Goal: Task Accomplishment & Management: Complete application form

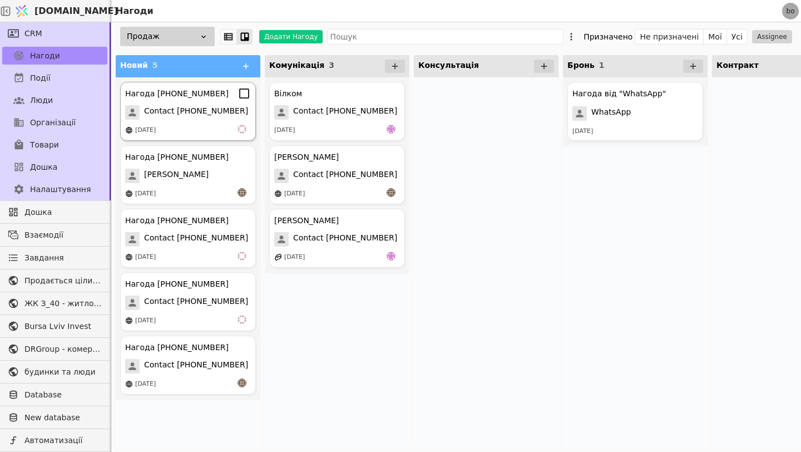
click at [193, 118] on span "Contact [PHONE_NUMBER]" at bounding box center [196, 112] width 104 height 14
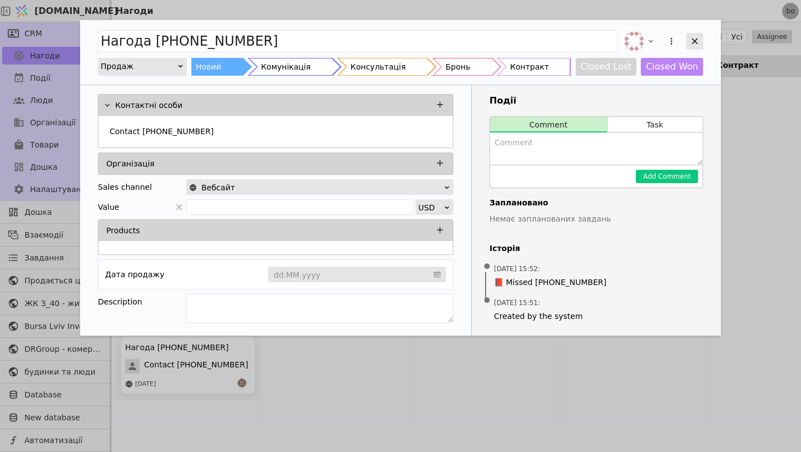
click at [688, 39] on div "Add Opportunity" at bounding box center [695, 41] width 17 height 17
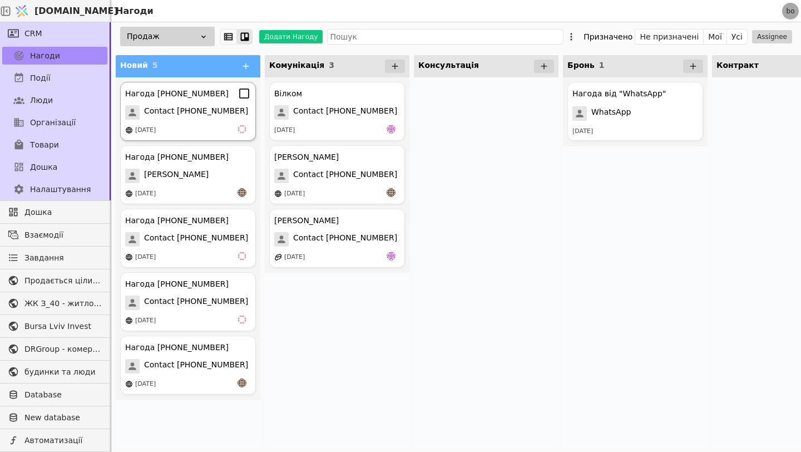
click at [229, 116] on span "Contact [PHONE_NUMBER]" at bounding box center [196, 112] width 104 height 14
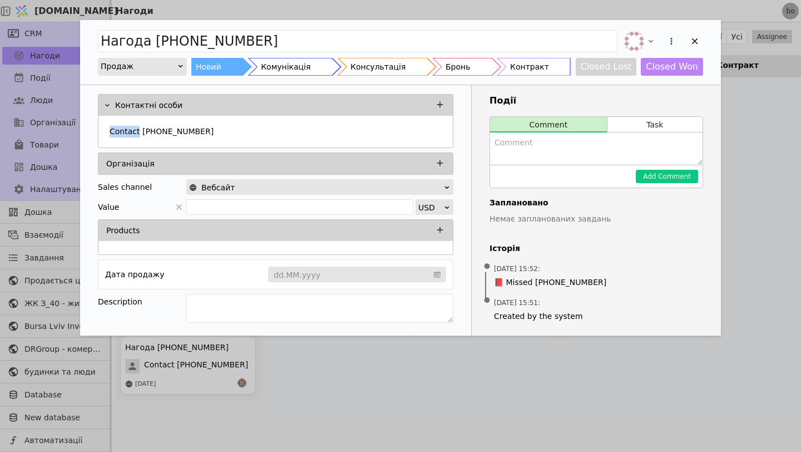
click at [229, 116] on div "Contact [PHONE_NUMBER]" at bounding box center [275, 132] width 354 height 32
click at [691, 43] on icon "Add Opportunity" at bounding box center [695, 41] width 10 height 10
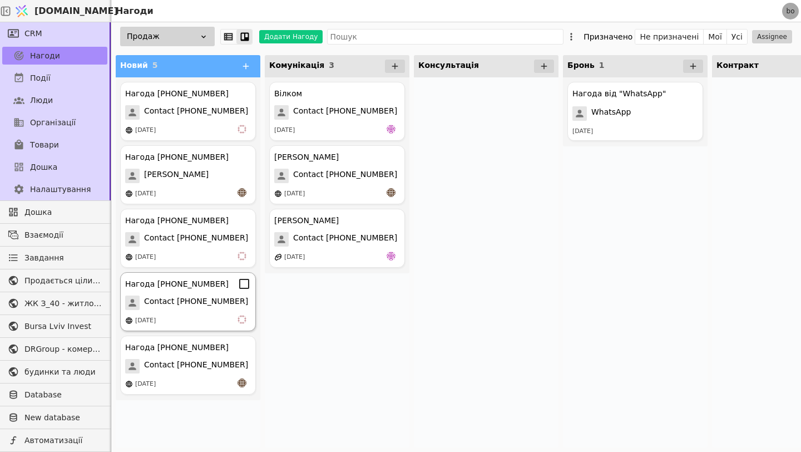
click at [203, 316] on div "[DATE]" at bounding box center [188, 320] width 126 height 11
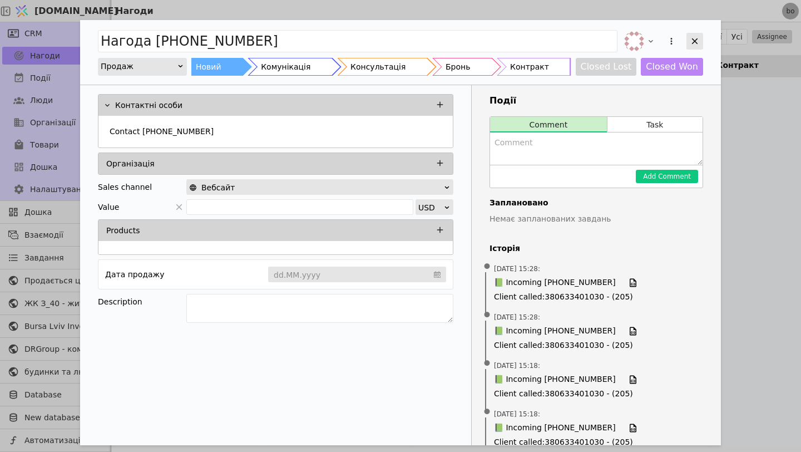
click at [697, 40] on icon "Add Opportunity" at bounding box center [695, 41] width 10 height 10
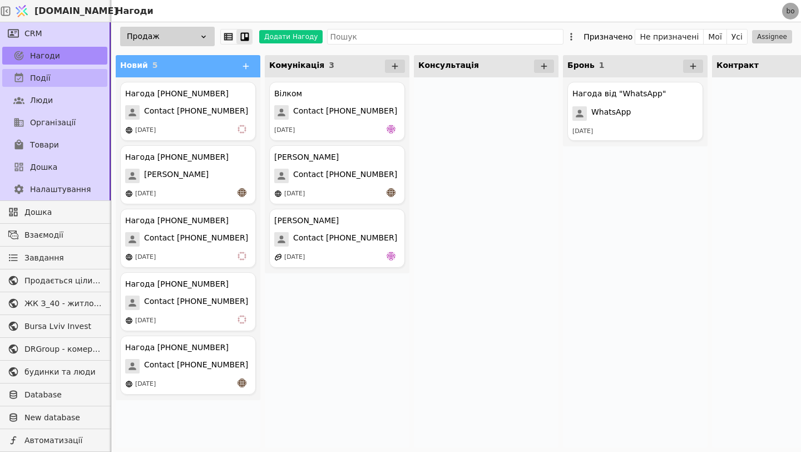
click at [32, 76] on span "Події" at bounding box center [40, 78] width 21 height 12
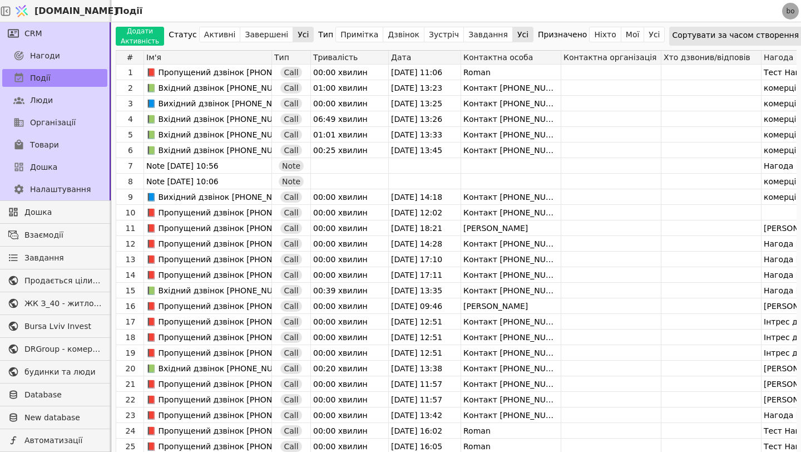
click at [42, 67] on div "Події" at bounding box center [55, 78] width 110 height 22
click at [40, 57] on span "Нагоди" at bounding box center [45, 56] width 30 height 12
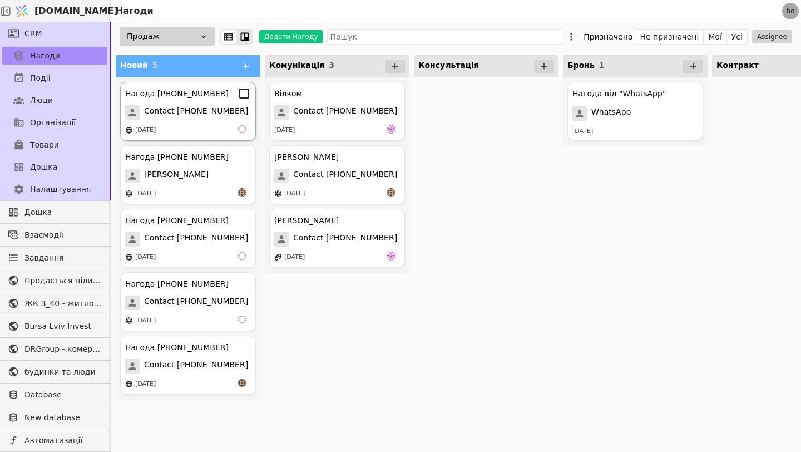
click at [201, 97] on div "Нагода [PHONE_NUMBER]" at bounding box center [177, 94] width 104 height 12
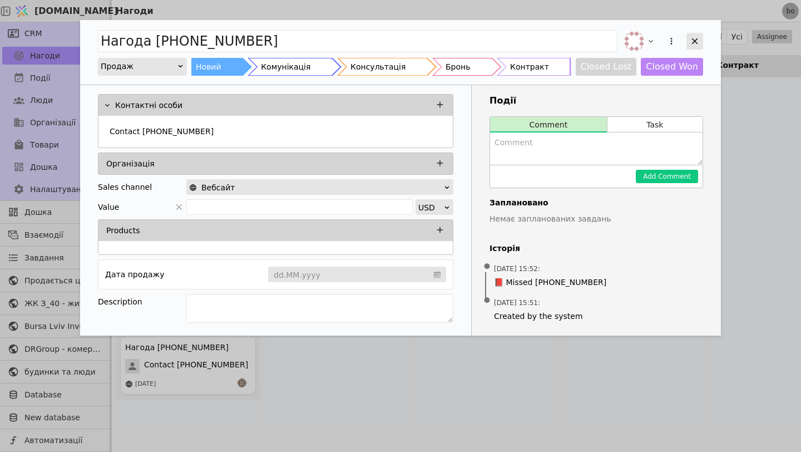
click at [696, 38] on icon "Add Opportunity" at bounding box center [695, 41] width 10 height 10
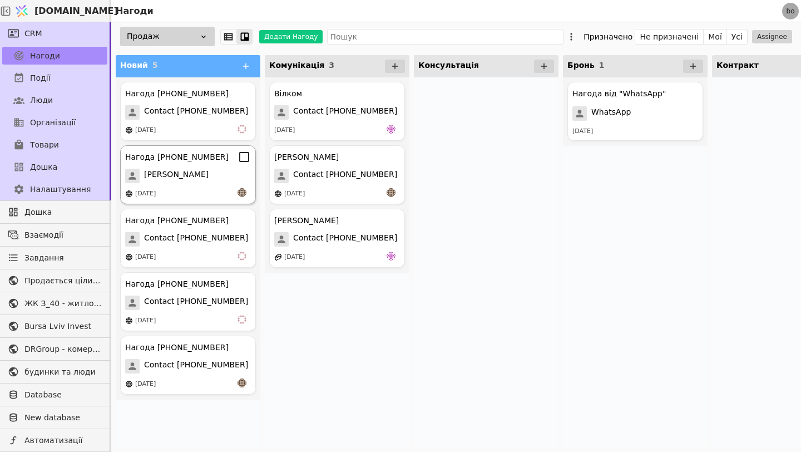
click at [173, 175] on span "[PERSON_NAME]" at bounding box center [176, 176] width 65 height 14
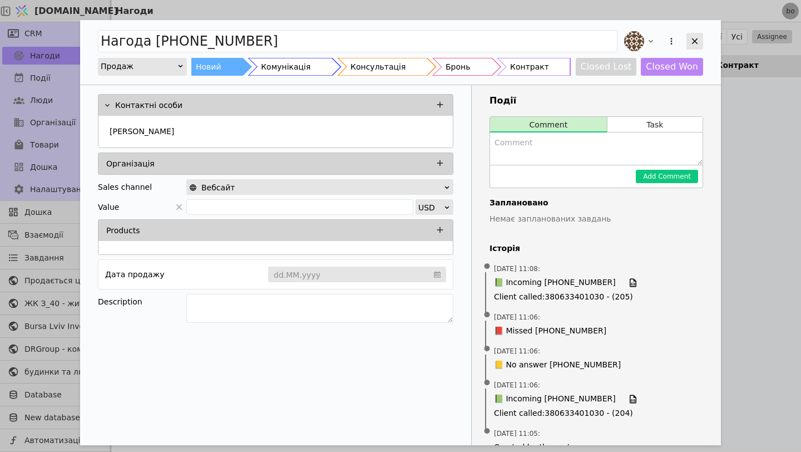
click at [697, 43] on icon "Add Opportunity" at bounding box center [695, 41] width 6 height 6
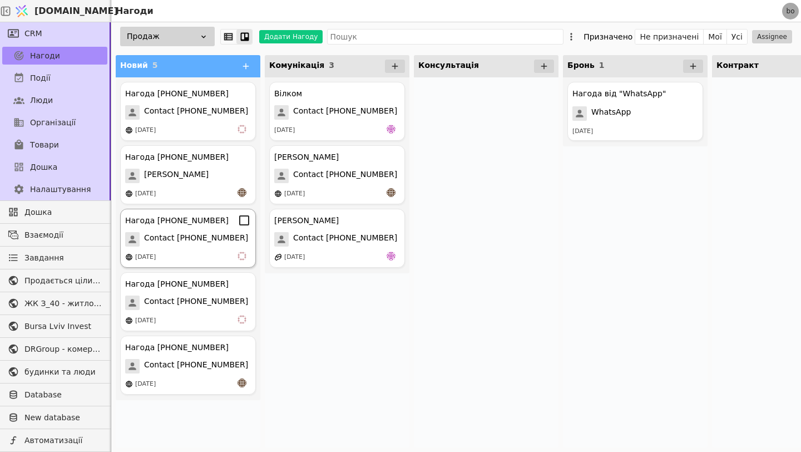
click at [190, 256] on div "[DATE]" at bounding box center [188, 257] width 126 height 11
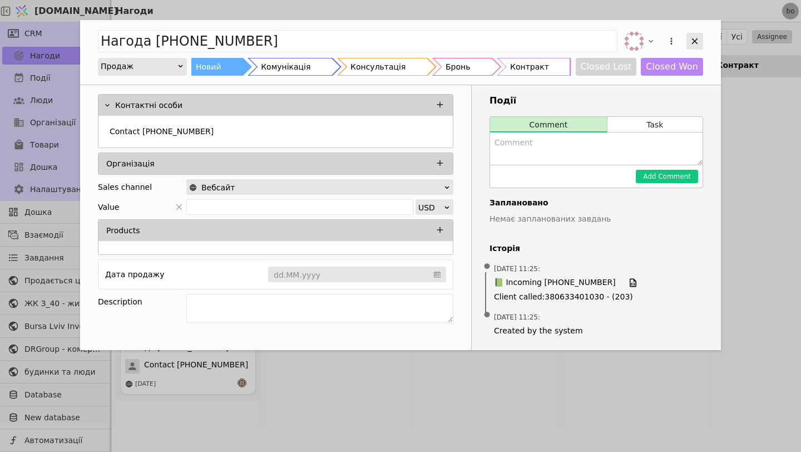
click at [692, 43] on icon "Add Opportunity" at bounding box center [695, 41] width 10 height 10
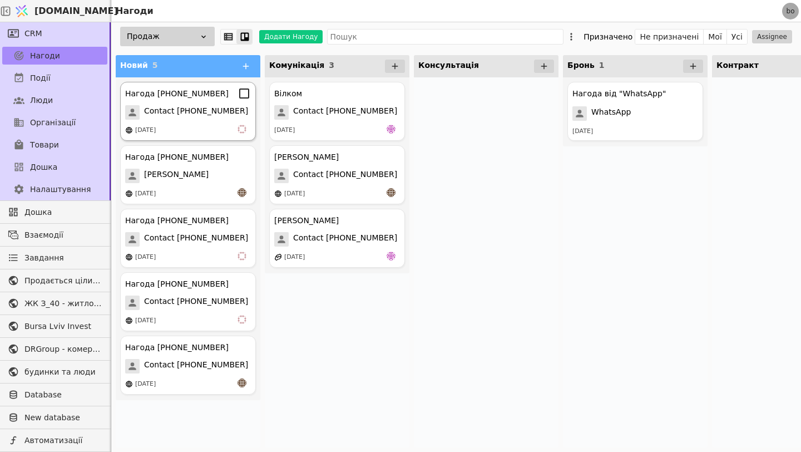
click at [210, 116] on span "Contact [PHONE_NUMBER]" at bounding box center [196, 112] width 104 height 14
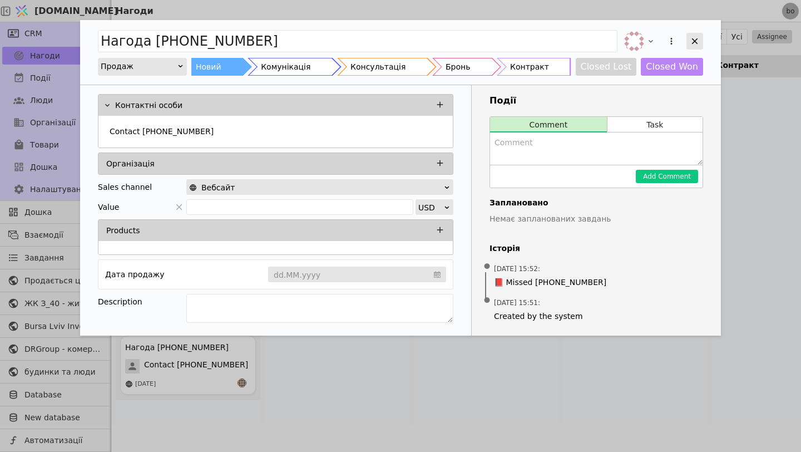
click at [699, 36] on div "Add Opportunity" at bounding box center [695, 41] width 17 height 17
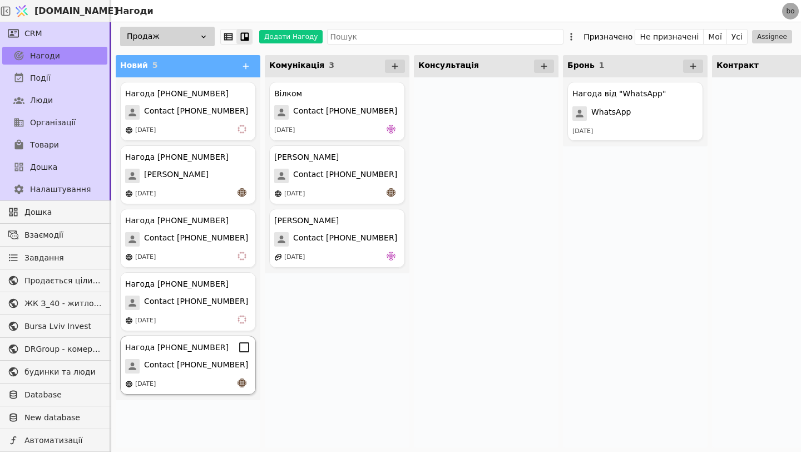
click at [189, 371] on span "Contact [PHONE_NUMBER]" at bounding box center [196, 366] width 104 height 14
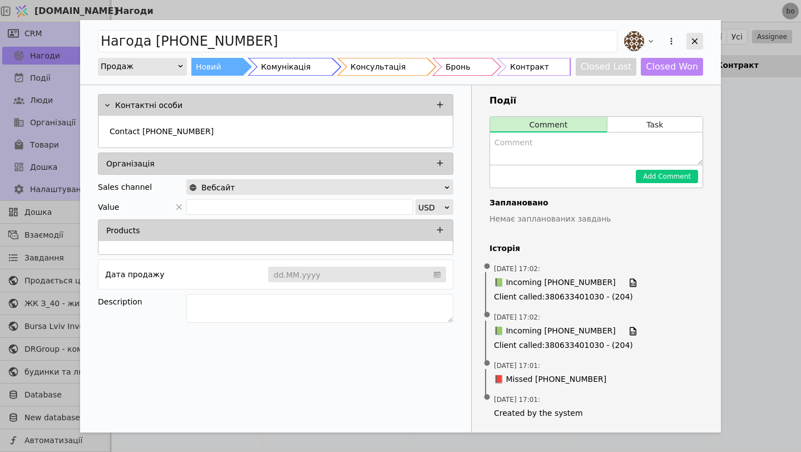
click at [696, 42] on icon "Add Opportunity" at bounding box center [695, 41] width 6 height 6
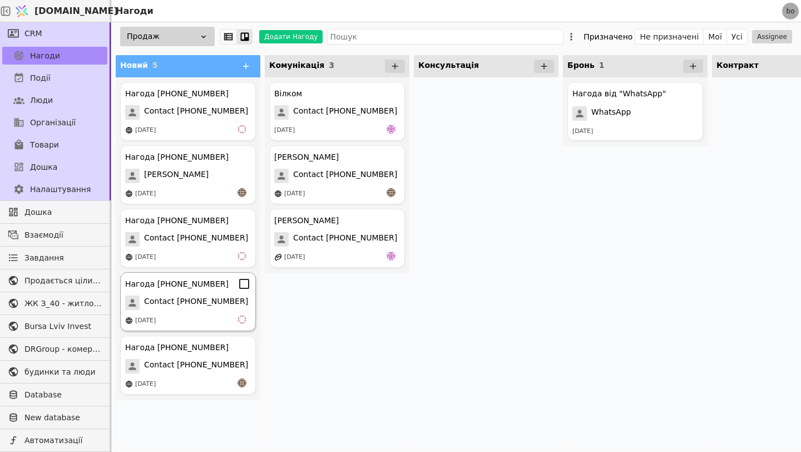
click at [176, 309] on span "Contact [PHONE_NUMBER]" at bounding box center [196, 302] width 104 height 14
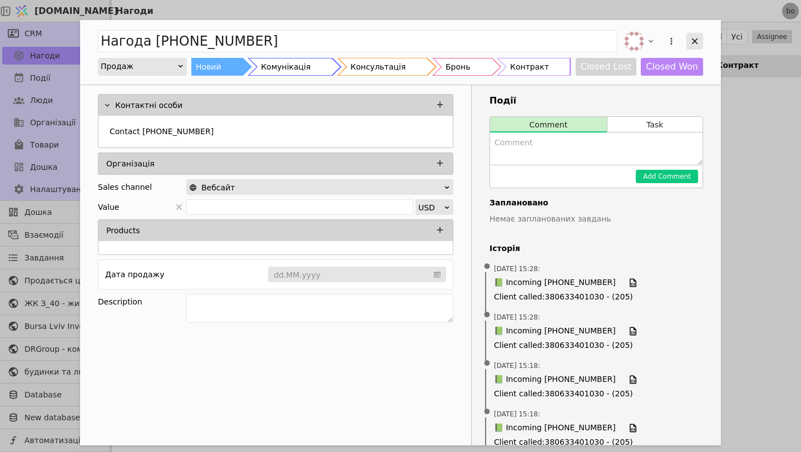
click at [699, 45] on icon "Add Opportunity" at bounding box center [695, 41] width 10 height 10
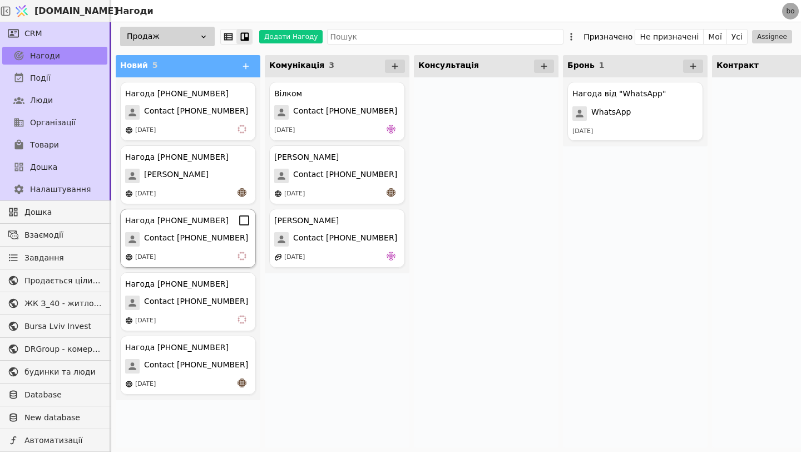
click at [206, 251] on div "Нагода +380894750084 Contact +380894750084 11.08.2025" at bounding box center [188, 238] width 136 height 59
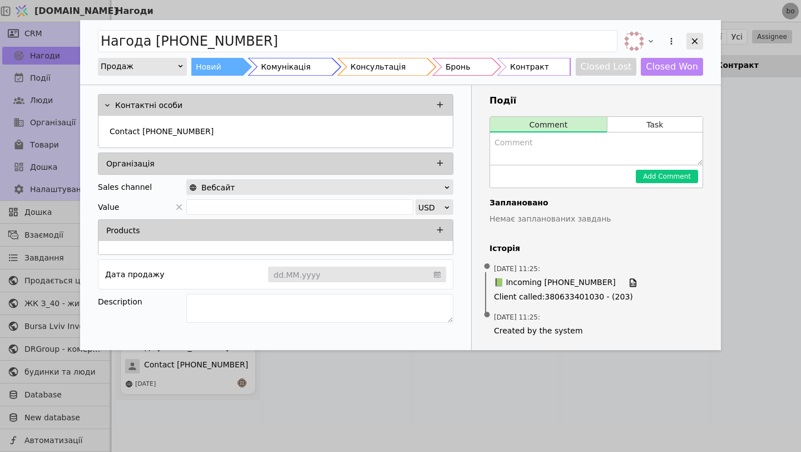
click at [696, 43] on icon "Add Opportunity" at bounding box center [695, 41] width 10 height 10
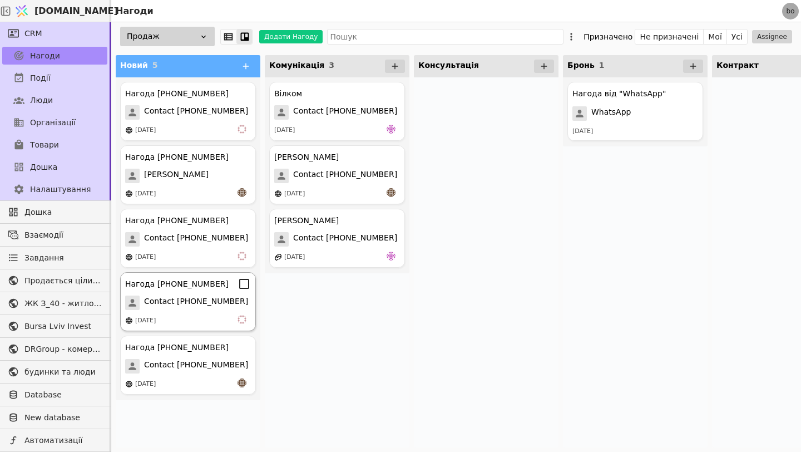
click at [196, 312] on div "Нагода +380639079243 Contact +380639079243 11.08.2025" at bounding box center [188, 301] width 136 height 59
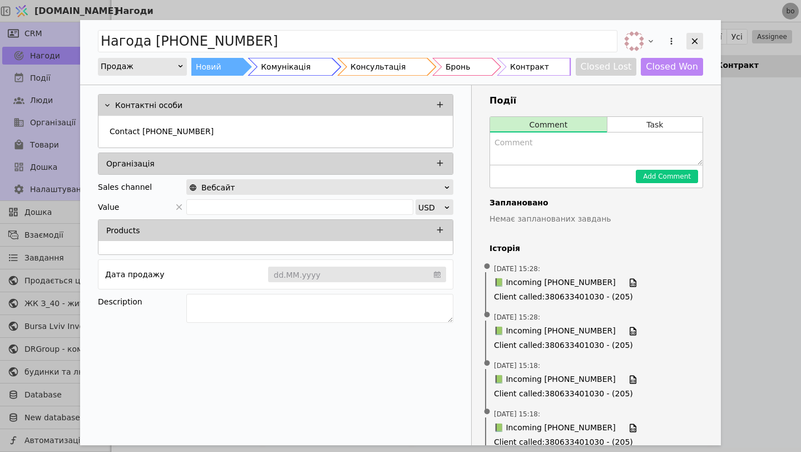
click at [696, 43] on icon "Add Opportunity" at bounding box center [695, 41] width 10 height 10
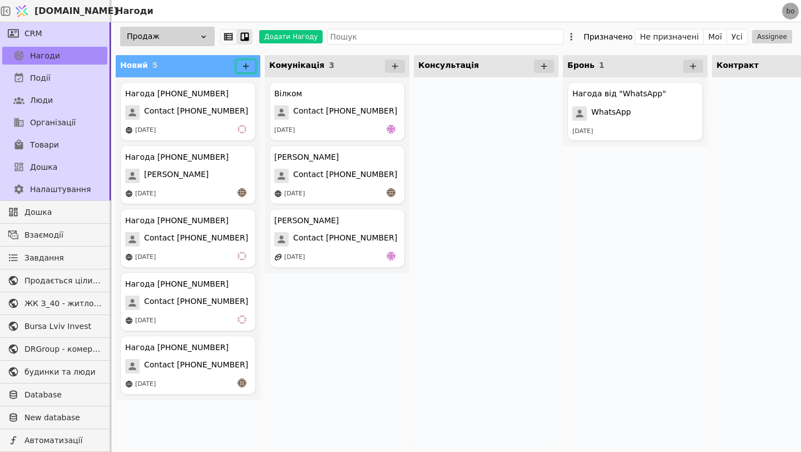
click at [251, 67] on button at bounding box center [246, 66] width 20 height 13
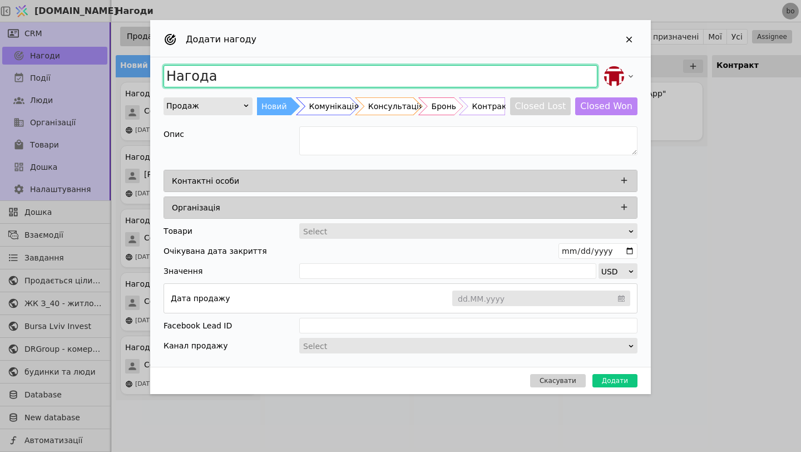
click at [244, 81] on input "Нагода" at bounding box center [381, 76] width 434 height 22
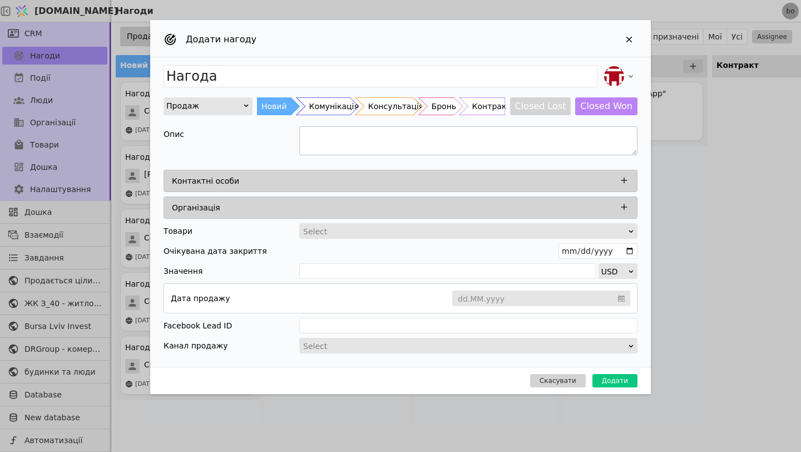
click at [312, 131] on textarea "Add Opportunity" at bounding box center [468, 140] width 338 height 29
click at [313, 182] on div "Контактні особи" at bounding box center [404, 181] width 464 height 16
click at [633, 176] on div "Контактні особи" at bounding box center [404, 181] width 464 height 16
click at [629, 176] on button "Add Opportunity" at bounding box center [624, 180] width 14 height 14
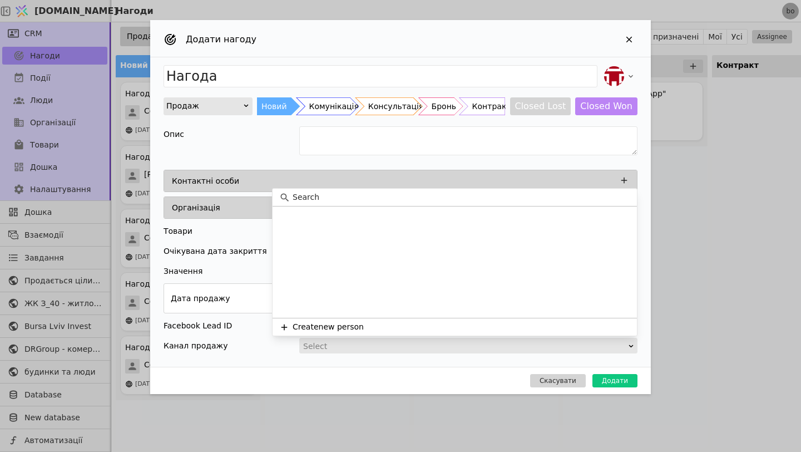
scroll to position [223, 0]
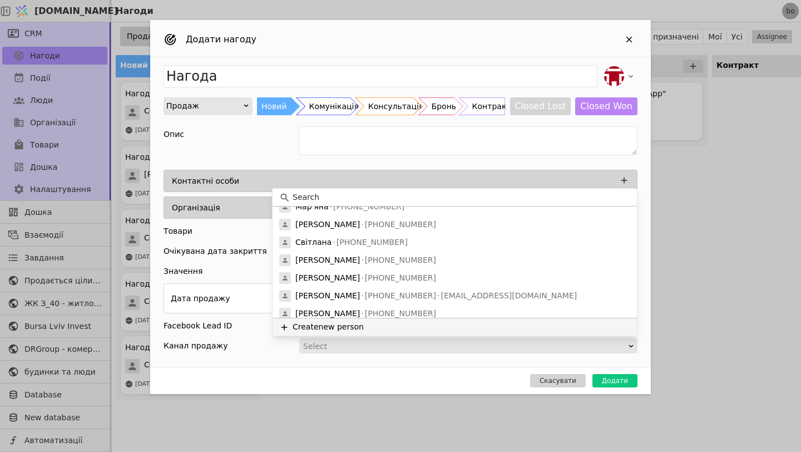
click at [332, 327] on button "Create new person" at bounding box center [455, 327] width 364 height 18
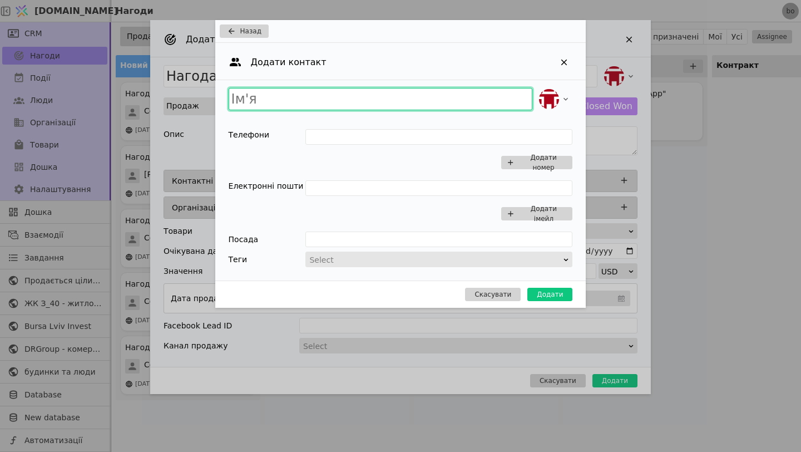
click at [298, 93] on input "Add Opportunity" at bounding box center [381, 99] width 304 height 22
type input "C"
type input "Софія"
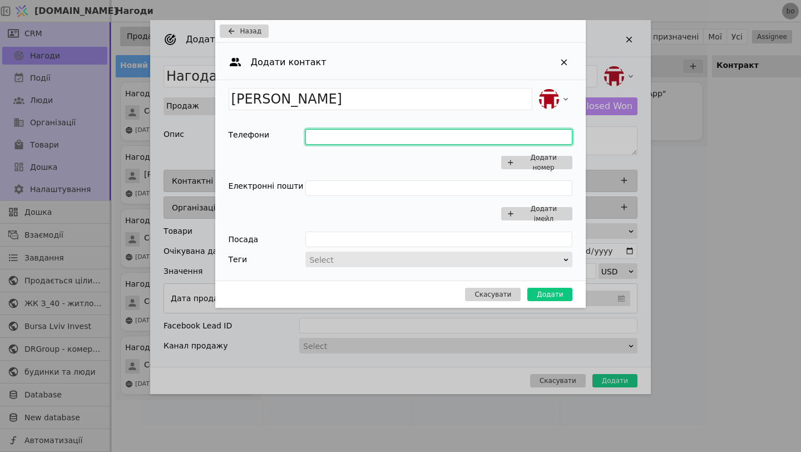
click at [321, 137] on input "Add Opportunity" at bounding box center [439, 137] width 267 height 16
type input "0639079243"
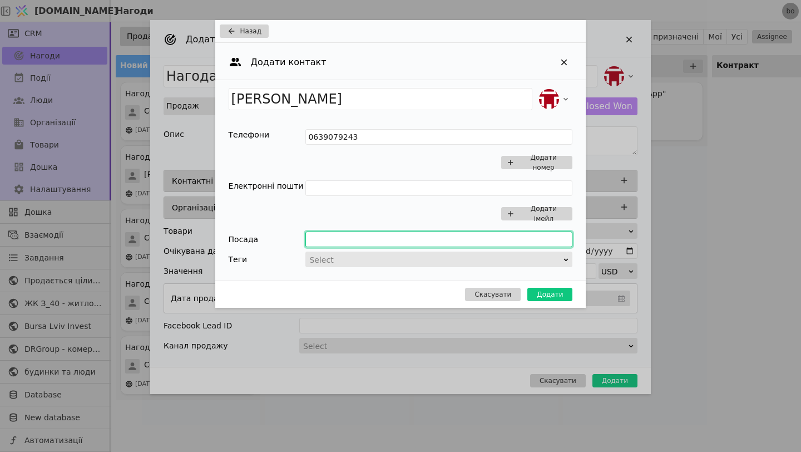
click at [391, 232] on input "Add Opportunity" at bounding box center [439, 239] width 267 height 16
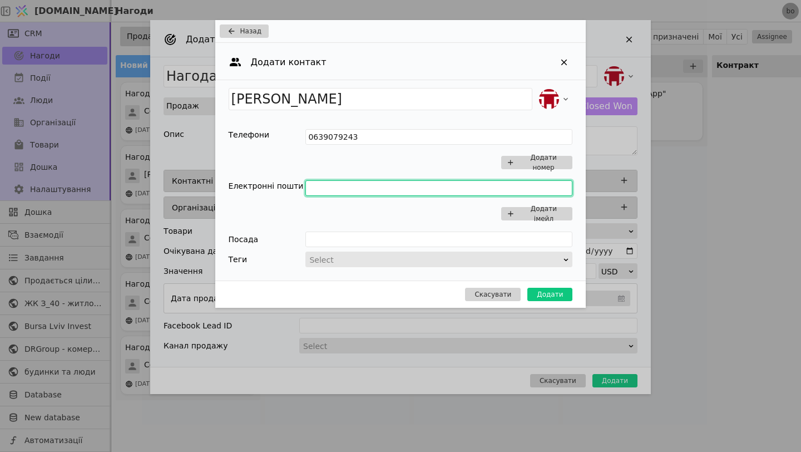
click at [338, 185] on input "Add Opportunity" at bounding box center [439, 188] width 267 height 16
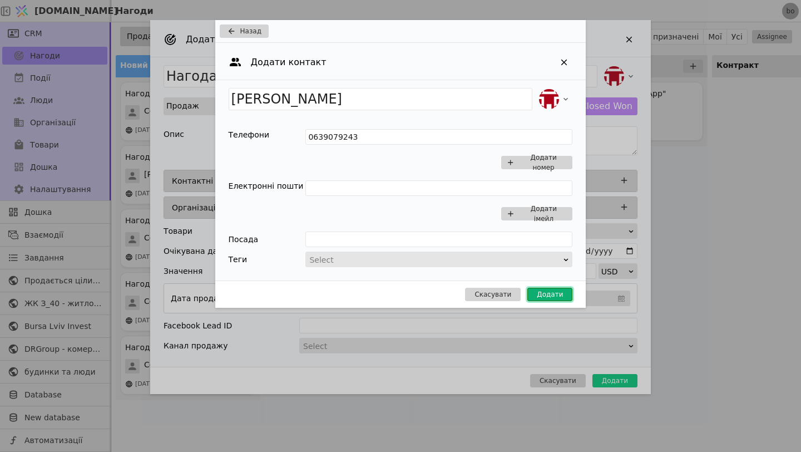
click at [555, 297] on button "Додати" at bounding box center [550, 294] width 45 height 13
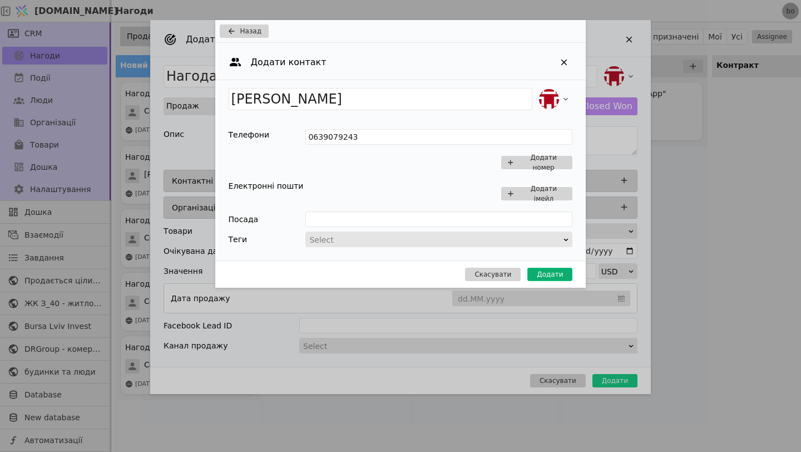
type input "Нагода Софія"
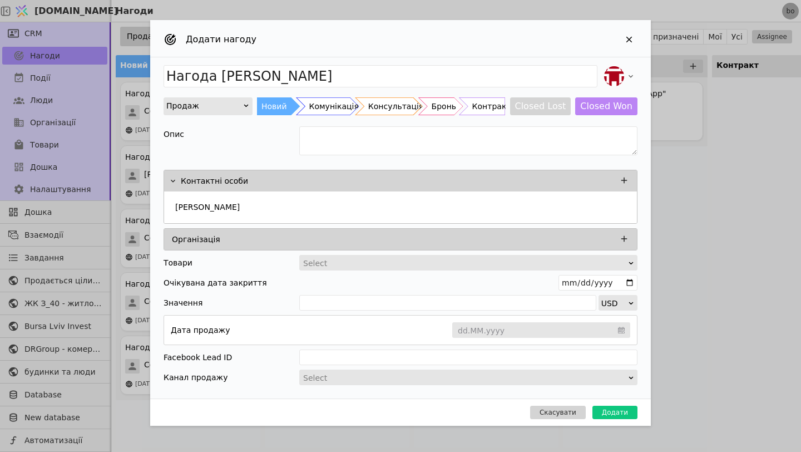
click at [336, 243] on div "Організація" at bounding box center [404, 239] width 464 height 16
click at [339, 240] on div "Організація" at bounding box center [404, 239] width 464 height 16
click at [623, 235] on icon "Add Opportunity" at bounding box center [624, 239] width 10 height 10
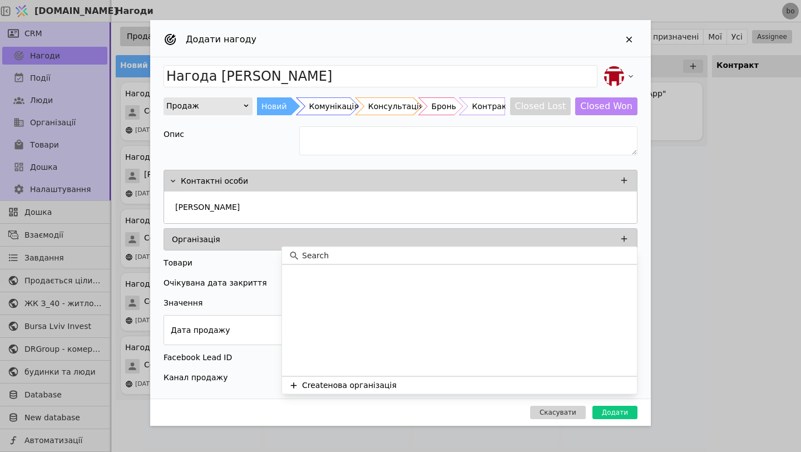
click at [205, 258] on div "Товари Select" at bounding box center [401, 263] width 474 height 16
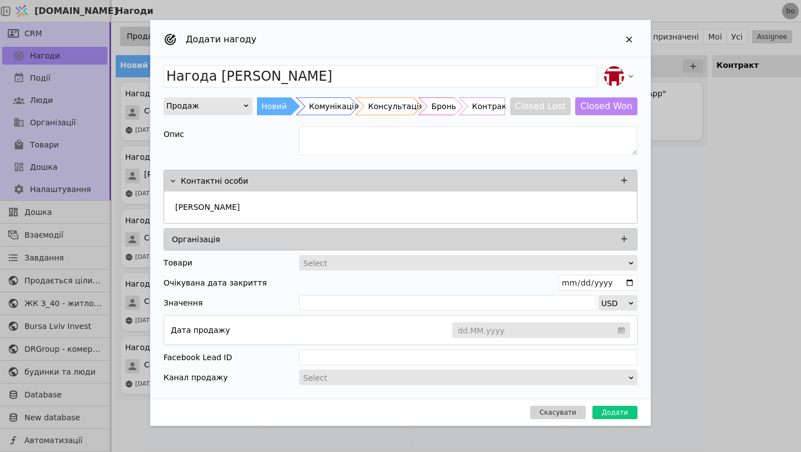
click at [329, 257] on div "Add Opportunity" at bounding box center [465, 263] width 326 height 16
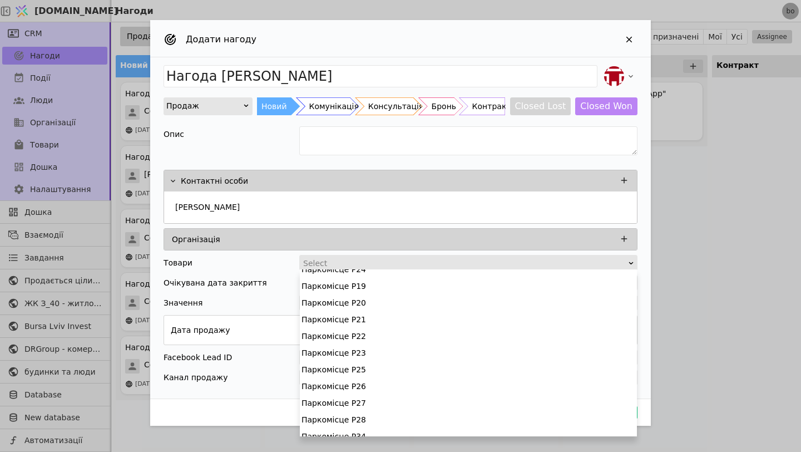
scroll to position [3182, 0]
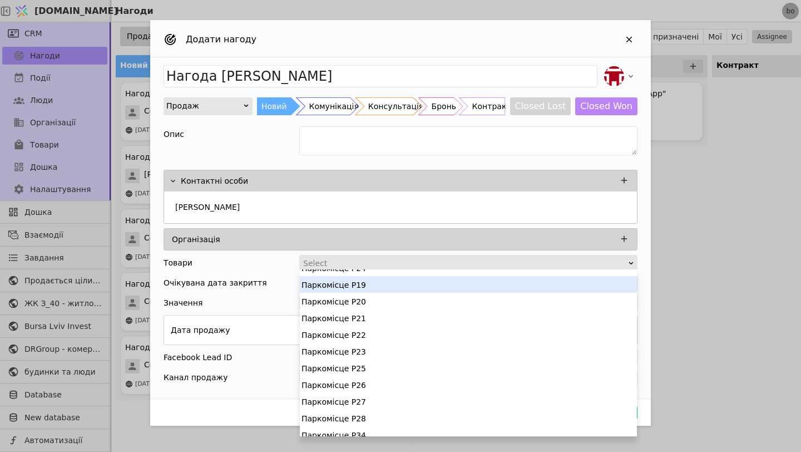
click at [213, 281] on div "Очікувана дата закриття" at bounding box center [216, 283] width 104 height 16
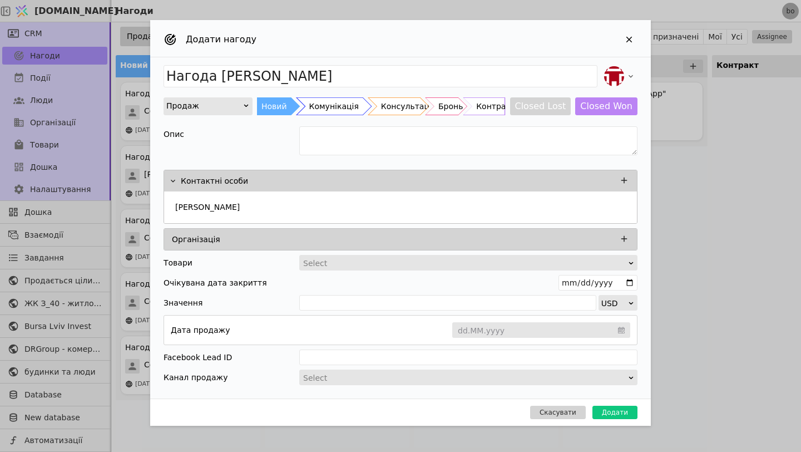
click at [322, 110] on div "Комунікація" at bounding box center [334, 106] width 50 height 18
click at [280, 107] on div "Новий" at bounding box center [275, 106] width 26 height 18
click at [333, 107] on div "Комунікація" at bounding box center [334, 106] width 50 height 18
click at [329, 151] on textarea "Add Opportunity" at bounding box center [468, 140] width 338 height 29
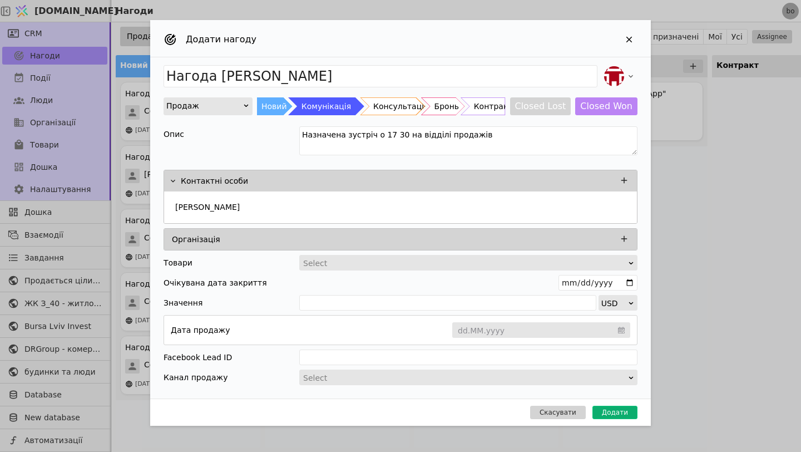
type textarea "Назначена зустріч о 17 30 на відділі продажів"
click at [618, 410] on button "Додати" at bounding box center [615, 412] width 45 height 13
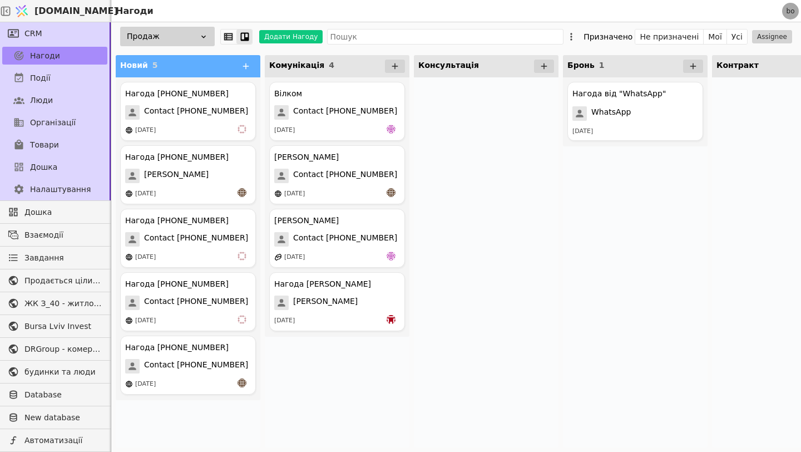
click at [351, 63] on div "Комунікація 4" at bounding box center [337, 66] width 145 height 22
click at [329, 292] on div "Нагода Софія Софія 11.08.2025" at bounding box center [337, 301] width 136 height 59
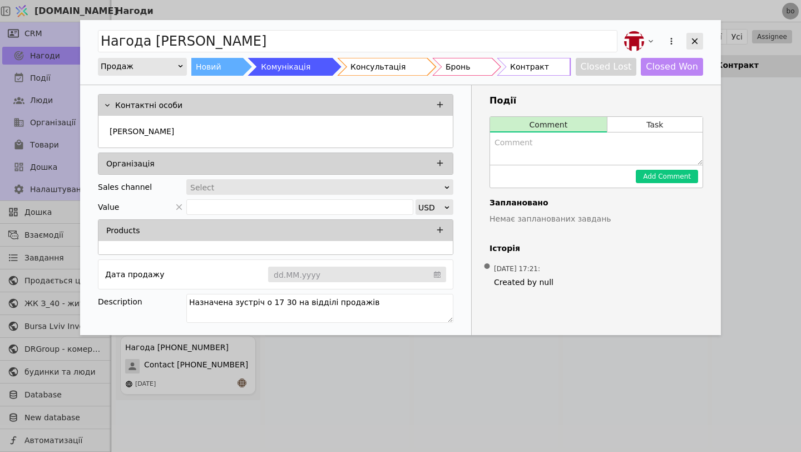
click at [694, 42] on icon "Add Opportunity" at bounding box center [695, 41] width 6 height 6
